Goal: Find specific page/section: Find specific page/section

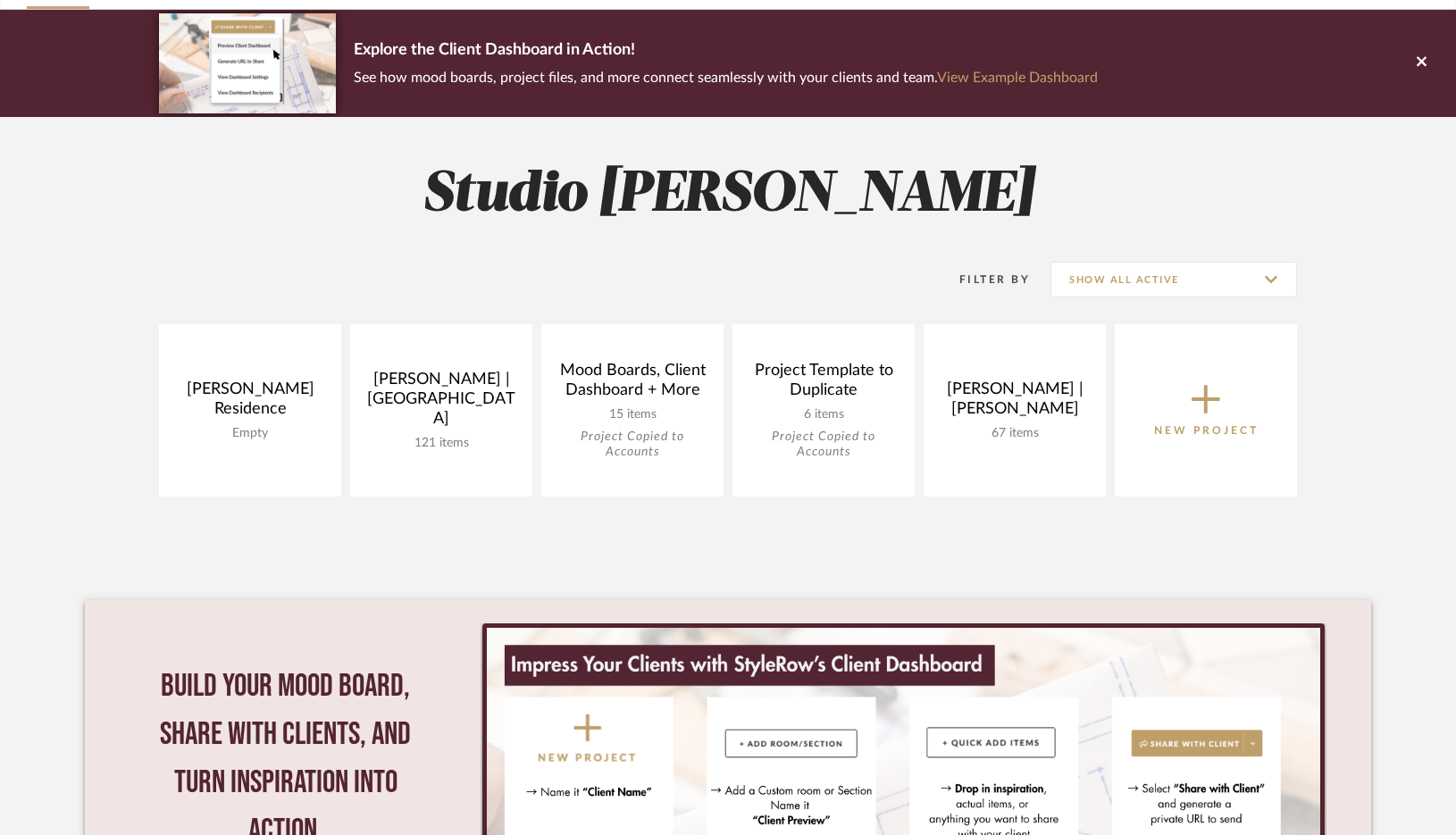
scroll to position [126, 0]
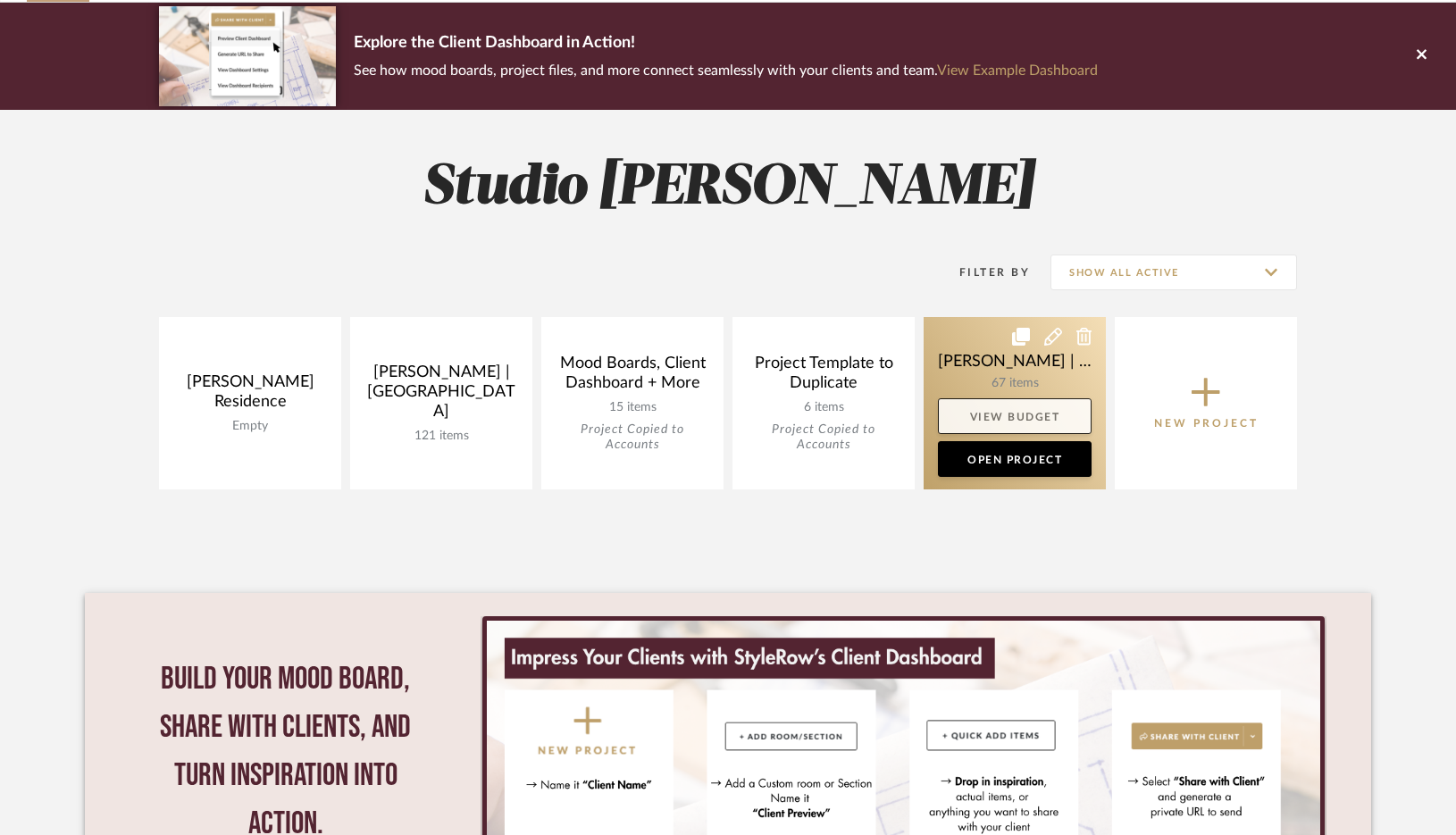
click at [986, 399] on link "View Budget" at bounding box center [1014, 416] width 154 height 36
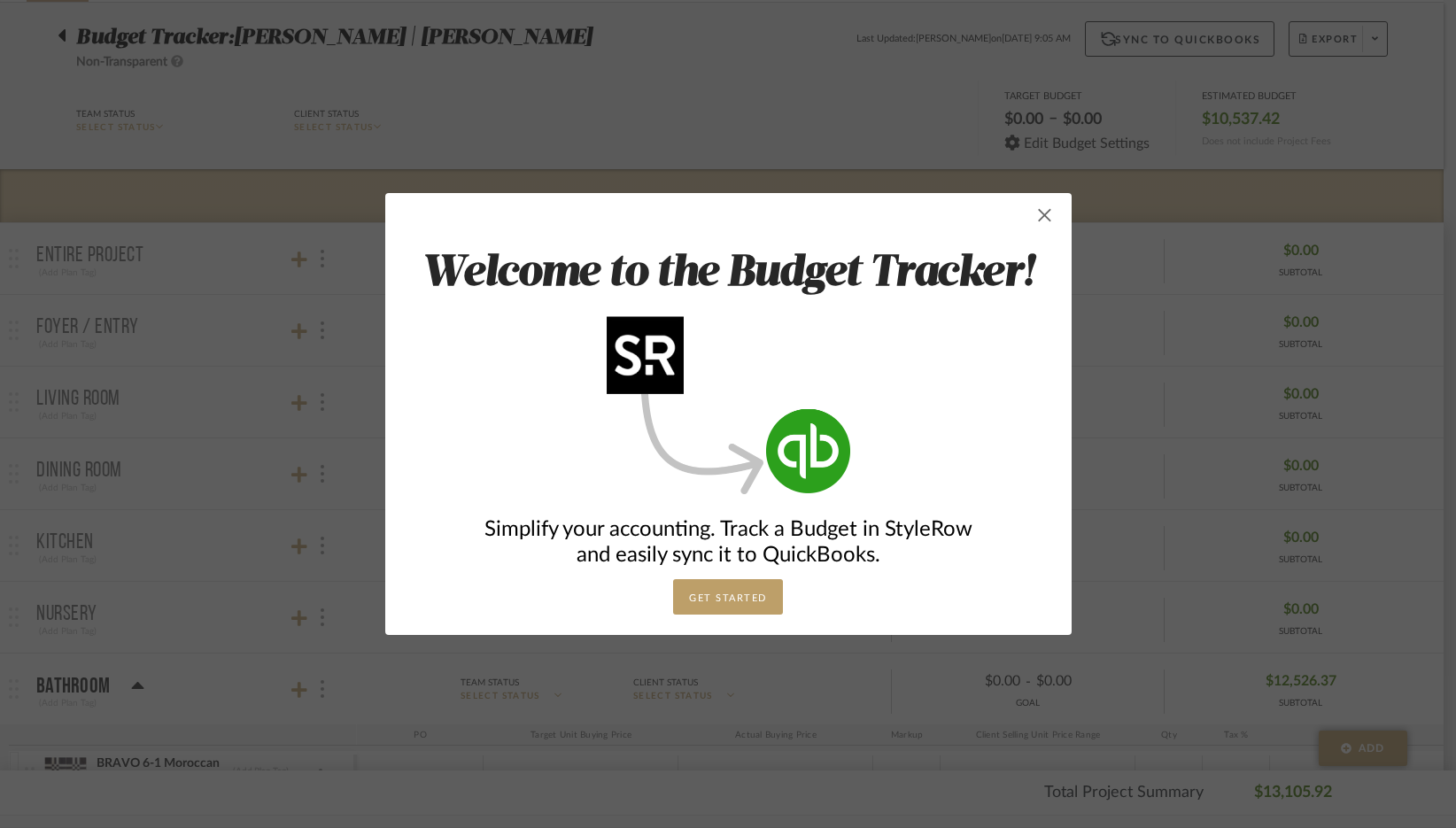
click at [1035, 217] on span "button" at bounding box center [1044, 215] width 35 height 35
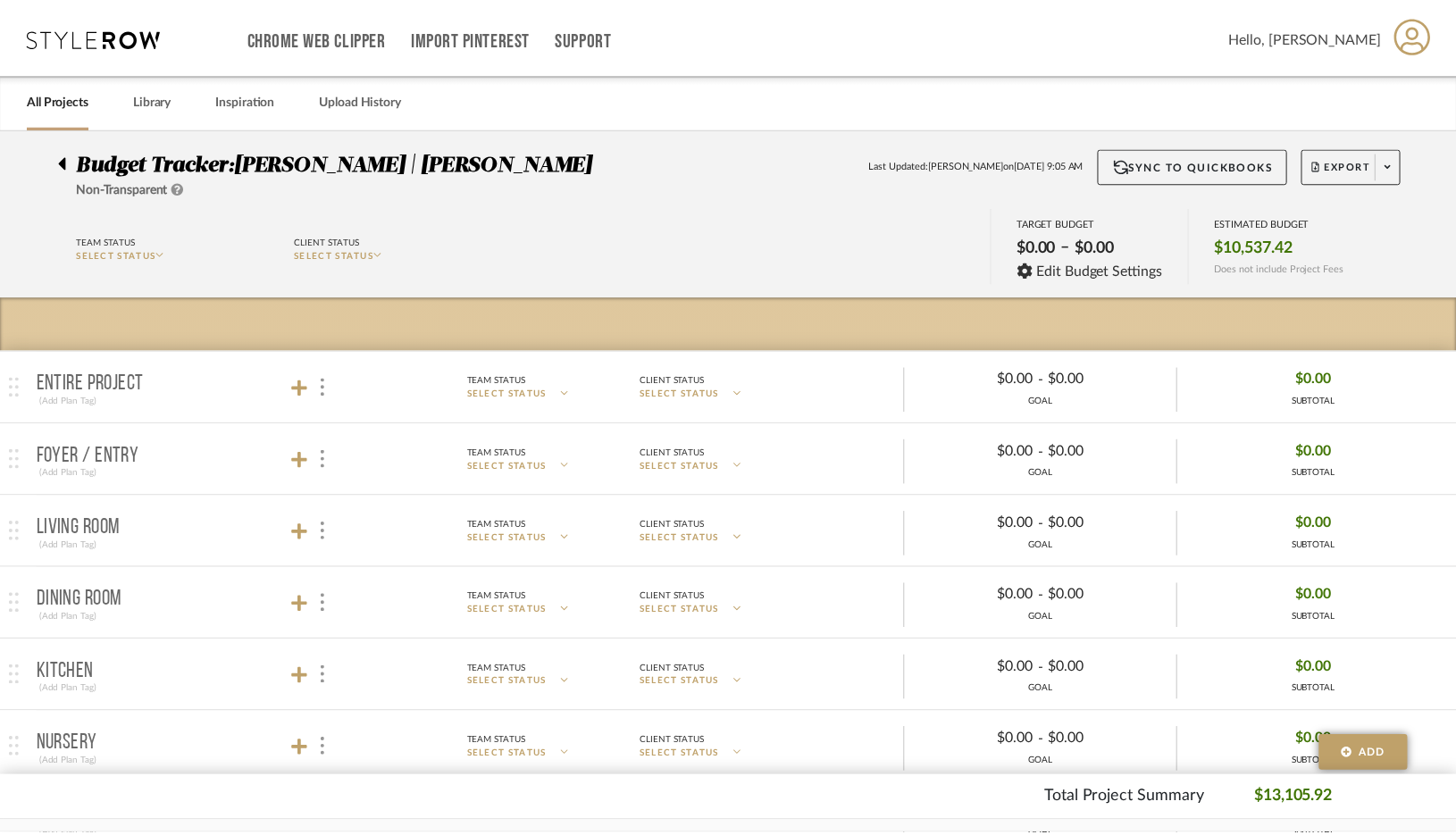
scroll to position [126, 0]
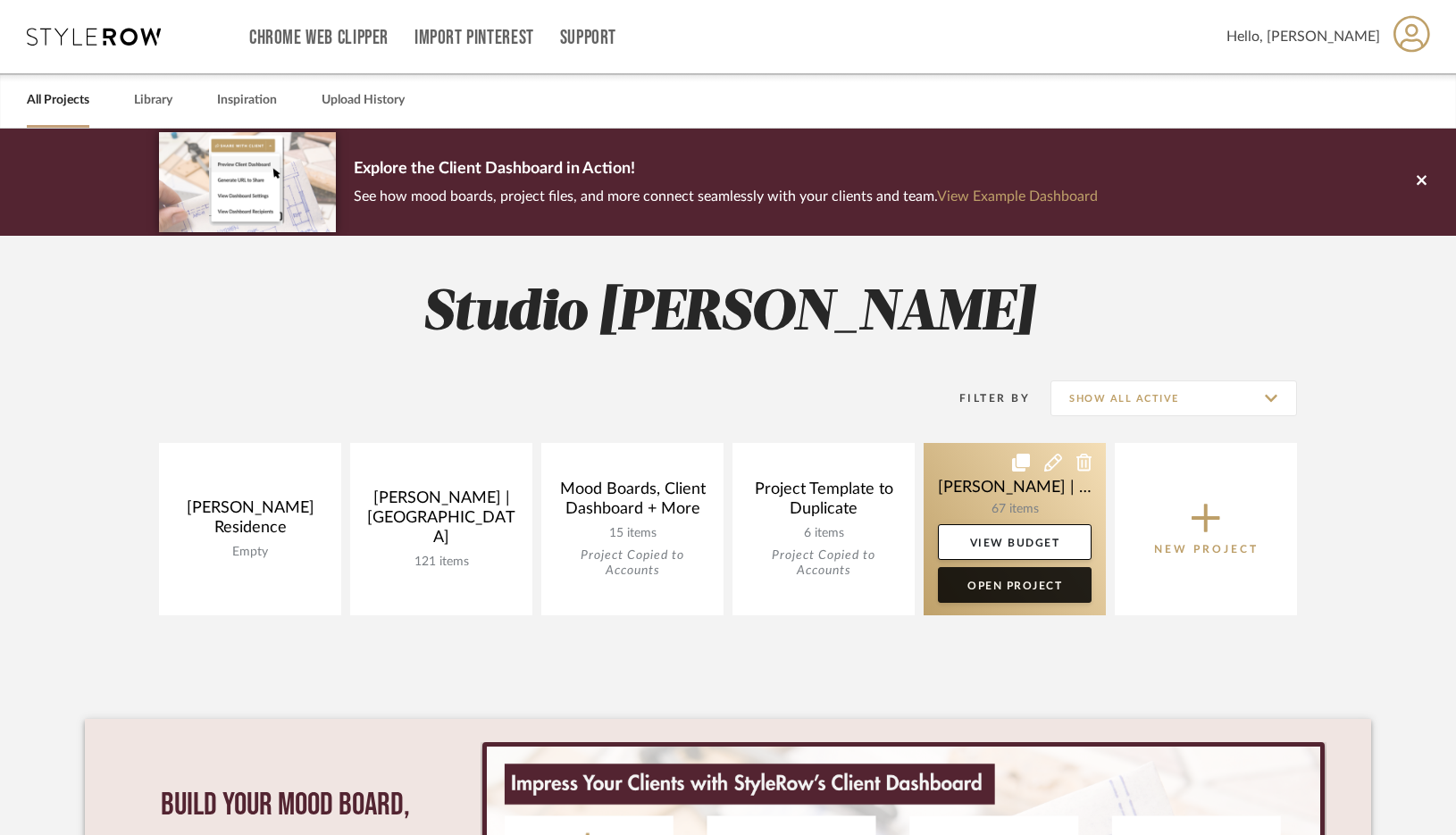
click at [1023, 585] on link "Open Project" at bounding box center [1014, 585] width 154 height 36
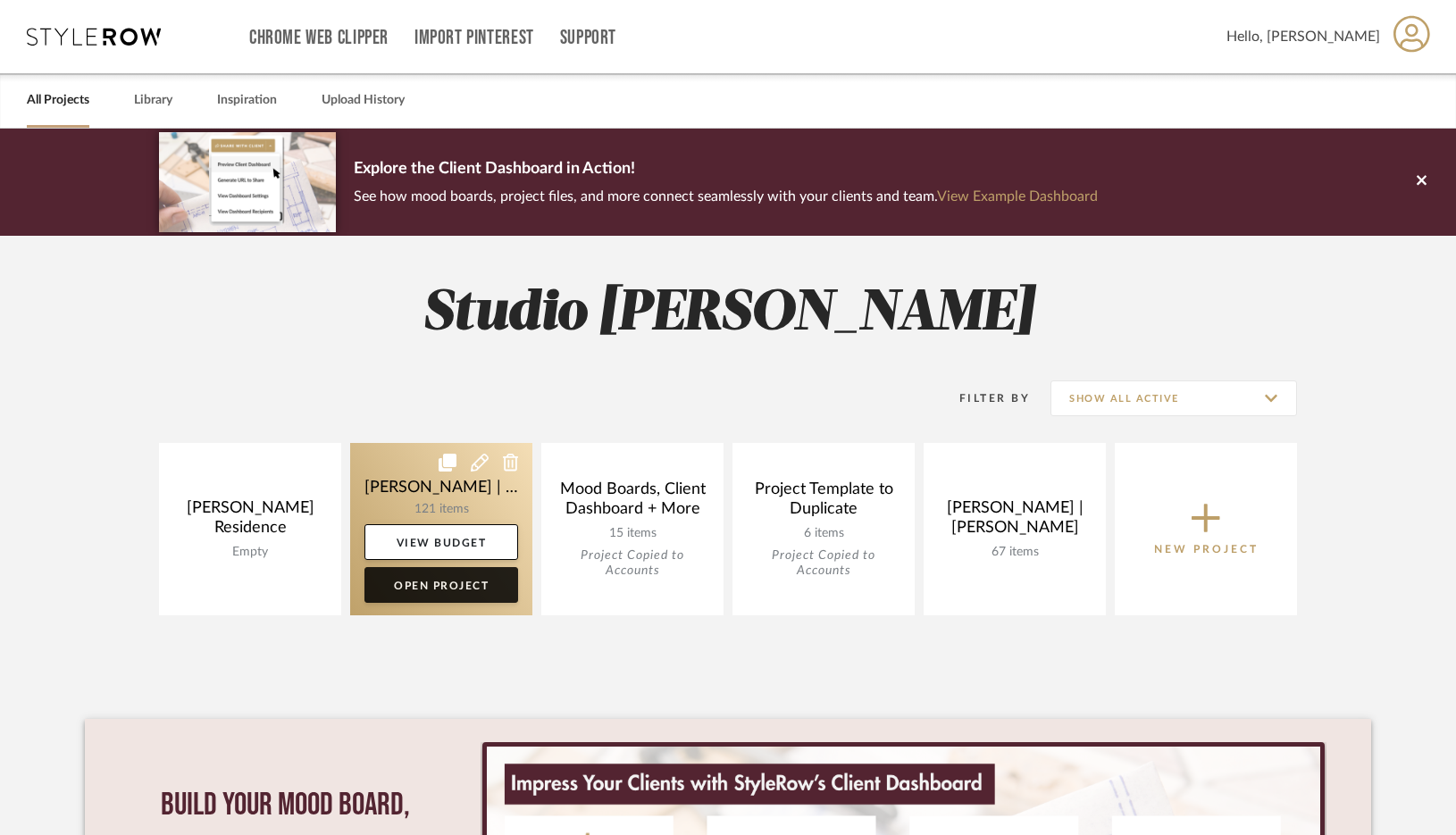
click at [423, 590] on link "Open Project" at bounding box center [441, 585] width 154 height 36
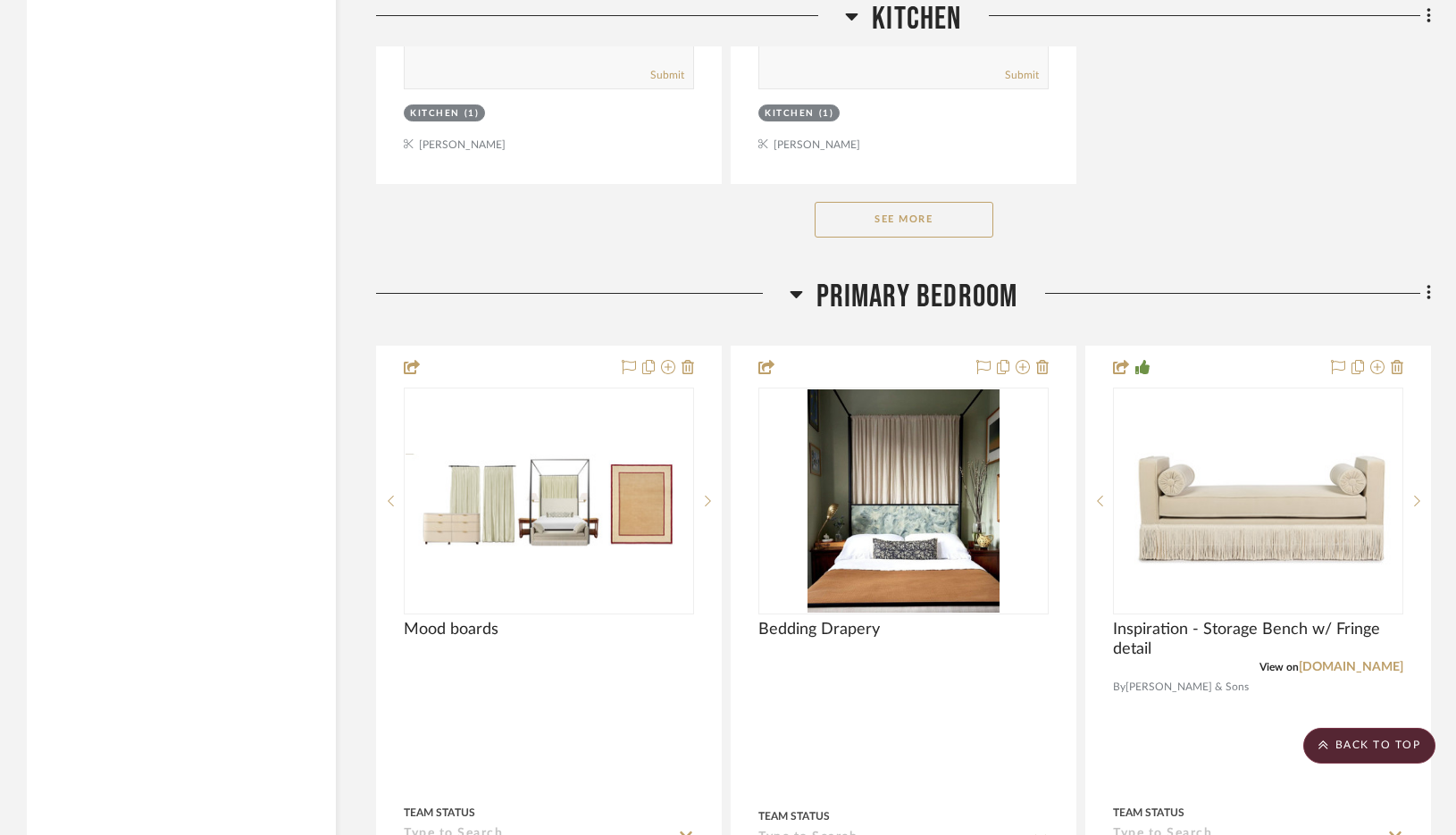
scroll to position [15396, 0]
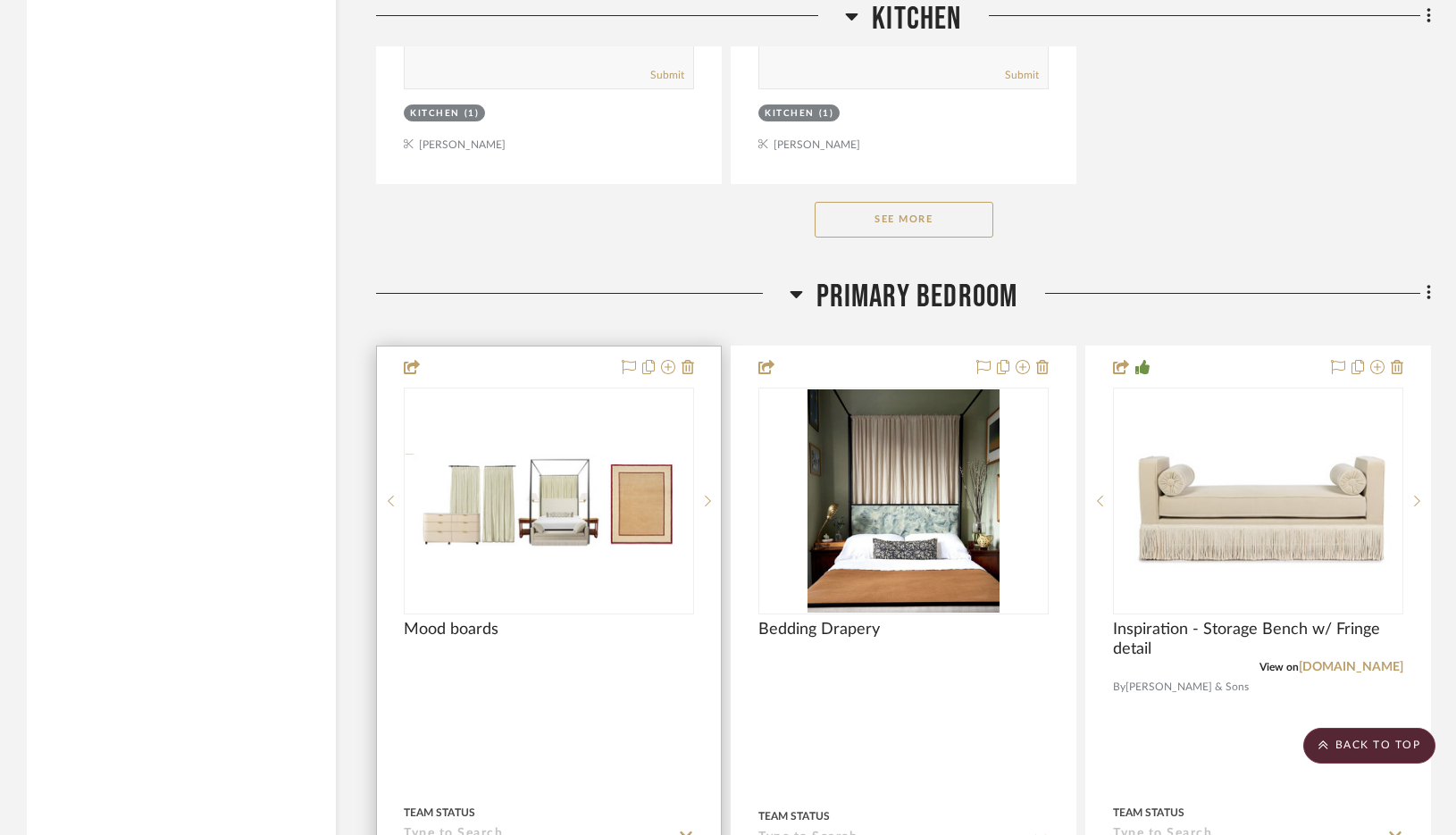
click at [604, 454] on img "0" at bounding box center [549, 501] width 287 height 94
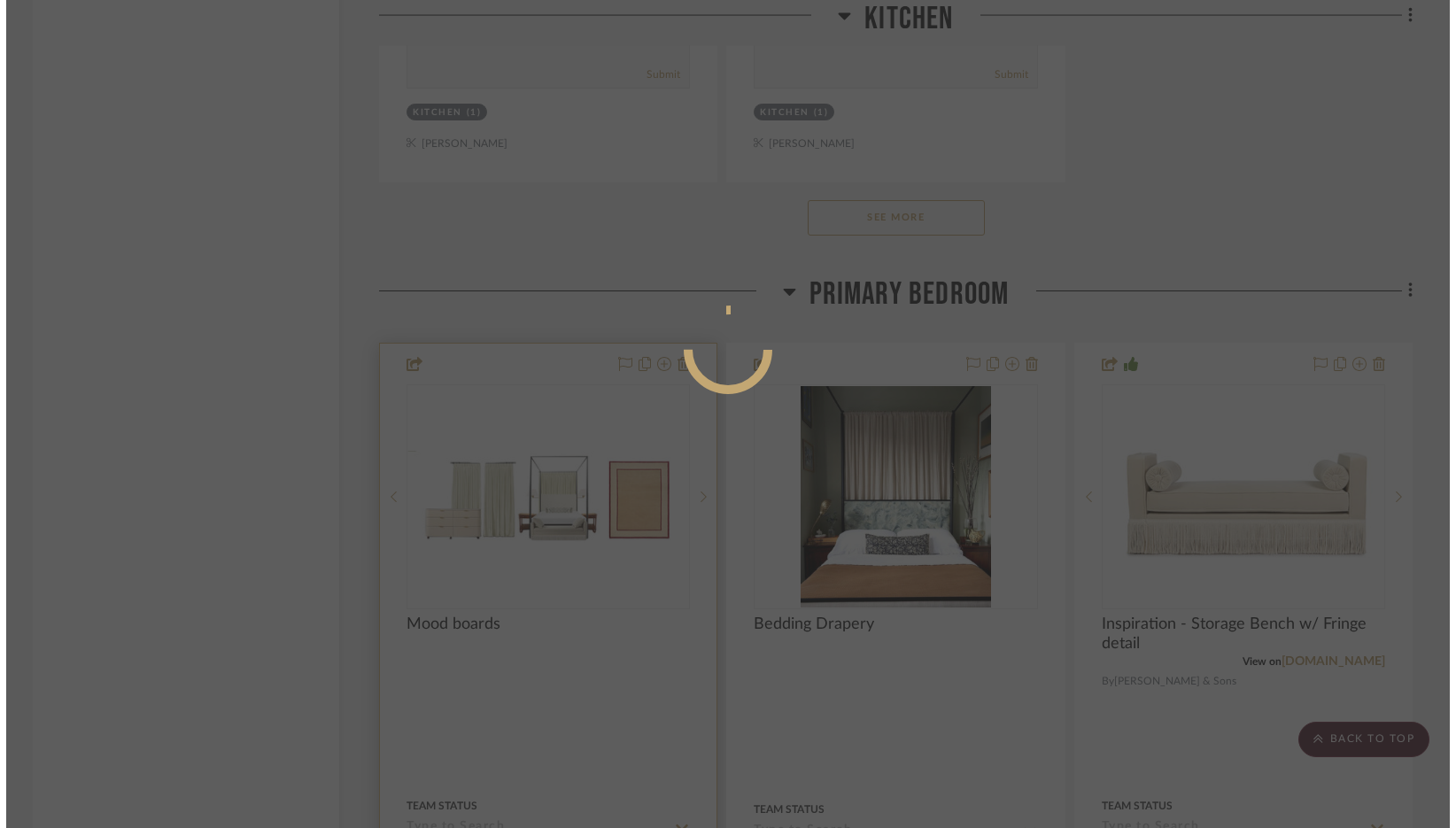
scroll to position [0, 0]
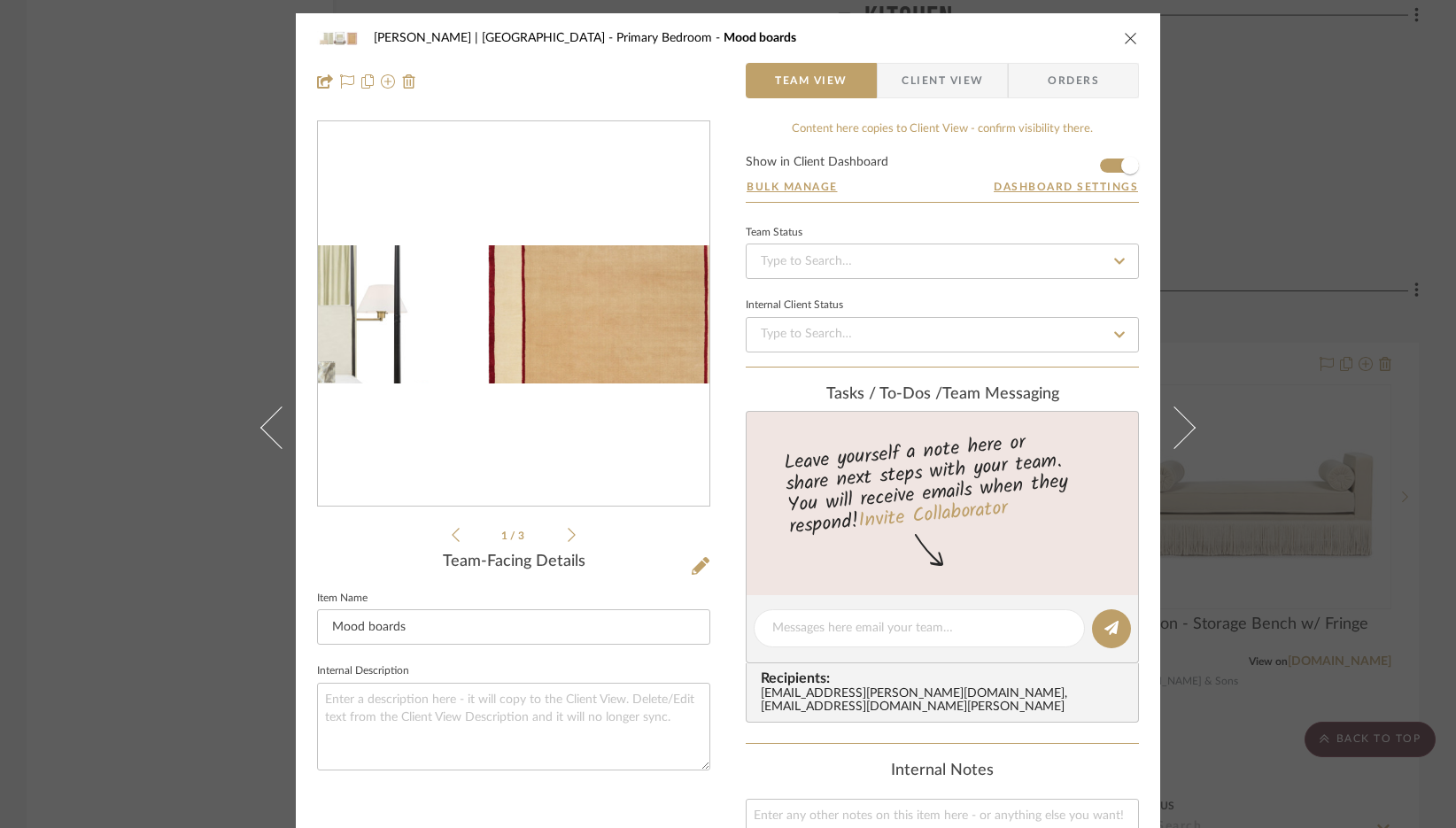
click at [601, 313] on img "0" at bounding box center [513, 314] width 392 height 128
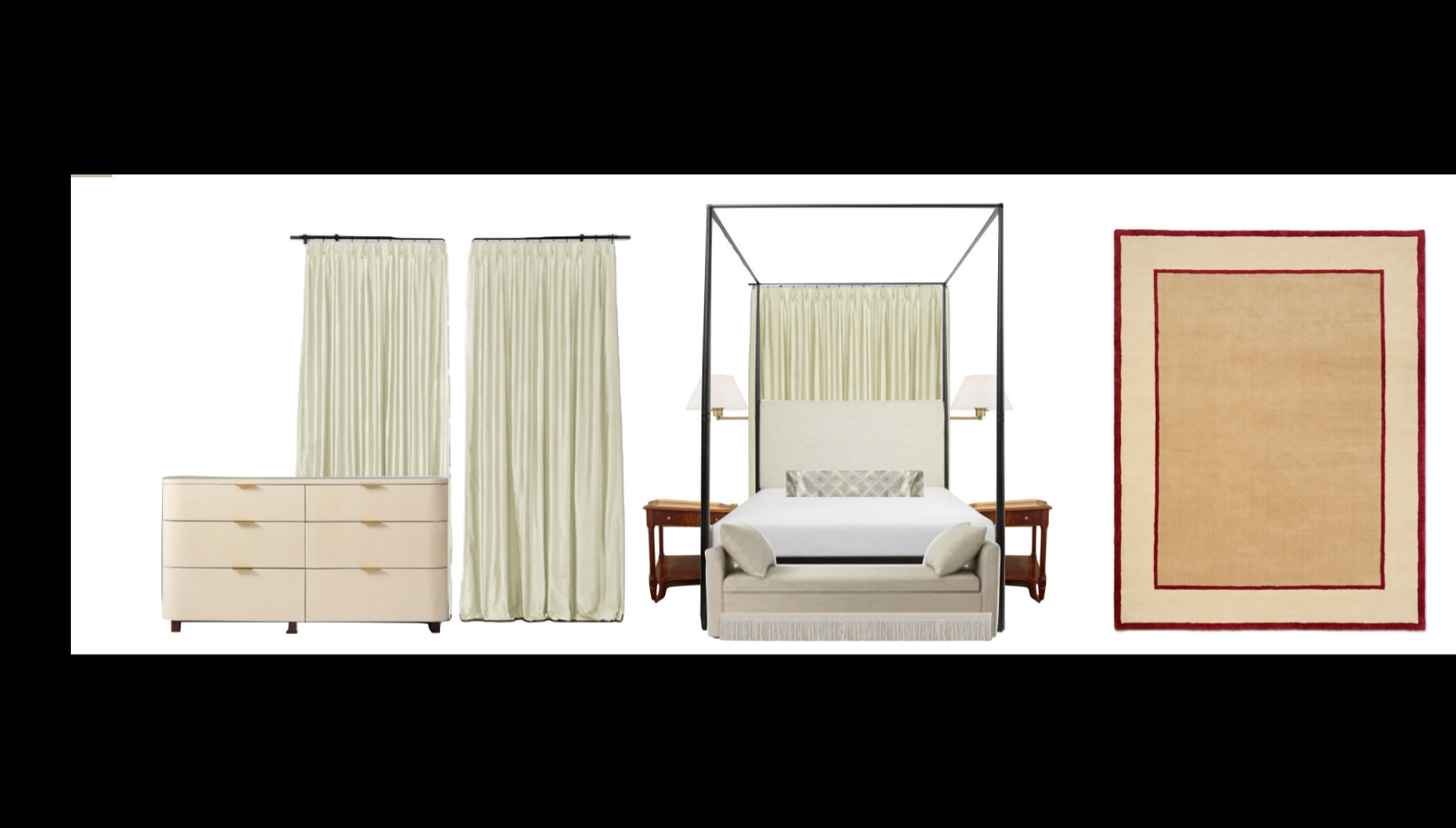
click at [853, 135] on div at bounding box center [799, 414] width 1456 height 828
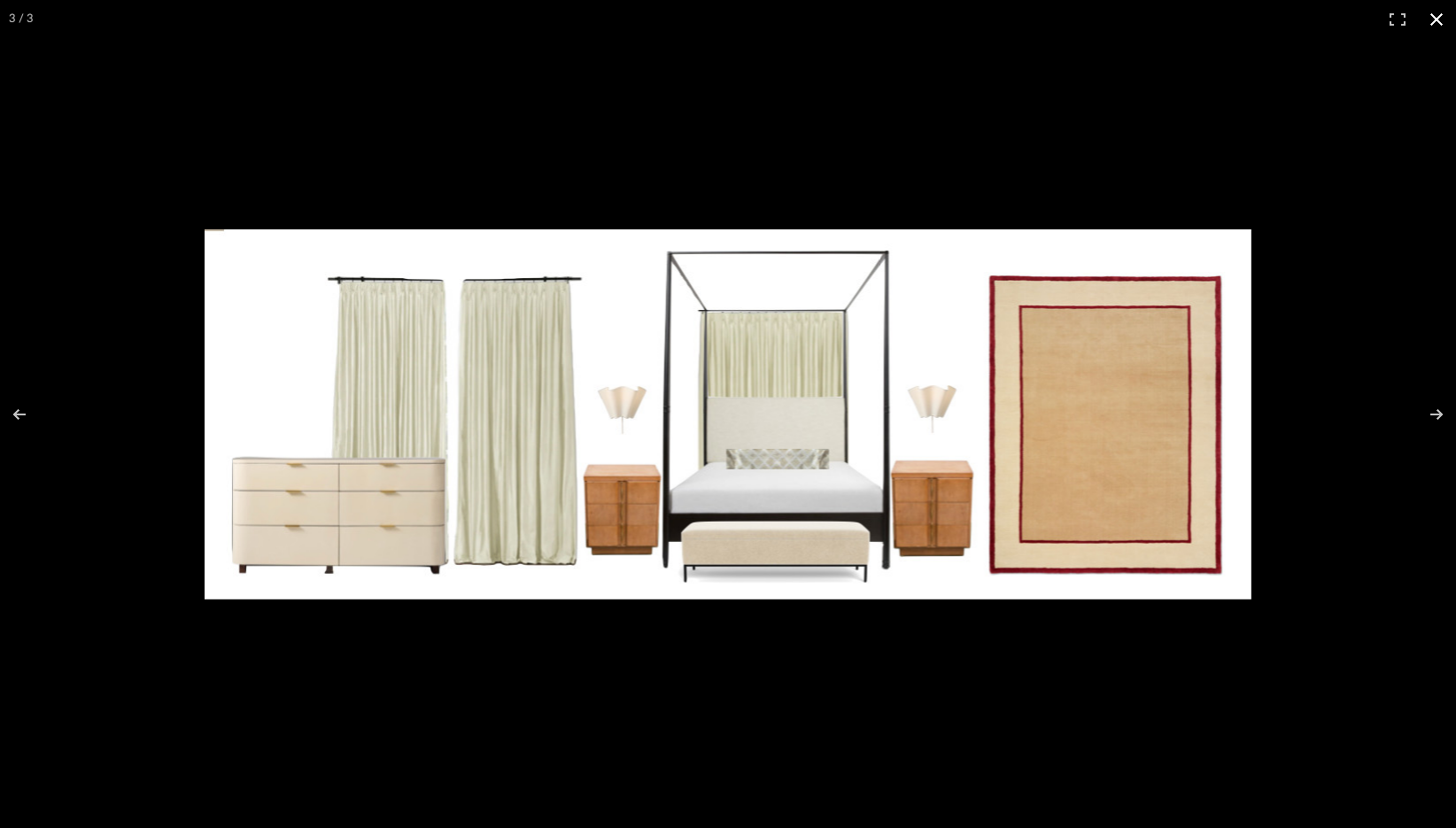
click at [1438, 26] on button at bounding box center [1436, 19] width 39 height 39
